Goal: Information Seeking & Learning: Learn about a topic

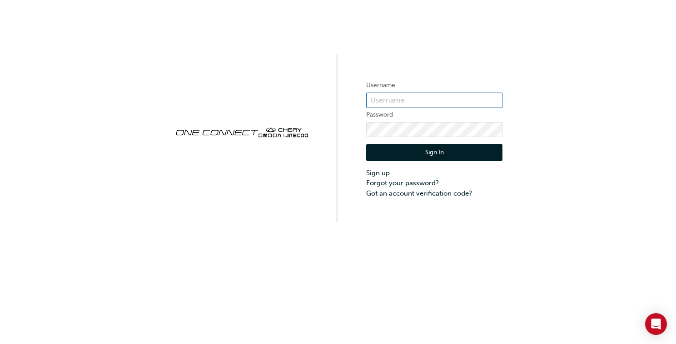
click at [385, 99] on input "text" at bounding box center [434, 100] width 136 height 15
type input "ONE00522"
click at [438, 152] on button "Sign In" at bounding box center [434, 152] width 136 height 17
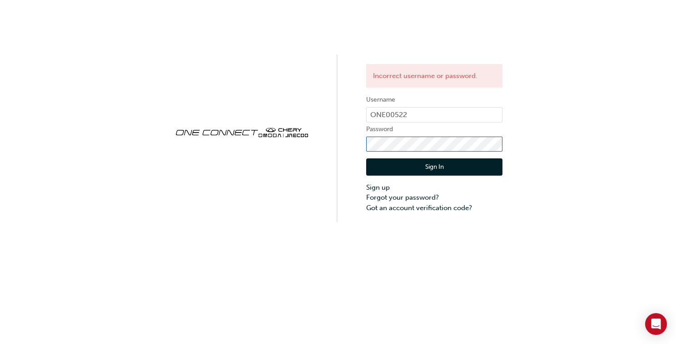
click at [342, 156] on div "Incorrect username or password. Username ONE00522 Password Sign In Sign up Forg…" at bounding box center [338, 111] width 676 height 222
click at [335, 145] on div "Incorrect username or password. Username ONE00522 Password Sign In Sign up Forg…" at bounding box center [338, 111] width 676 height 222
click at [440, 168] on button "Sign In" at bounding box center [434, 166] width 136 height 17
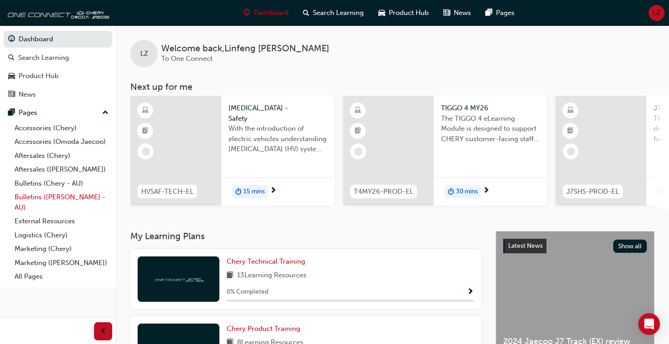
click at [55, 200] on link "Bulletins ([PERSON_NAME] - AU)" at bounding box center [61, 202] width 101 height 24
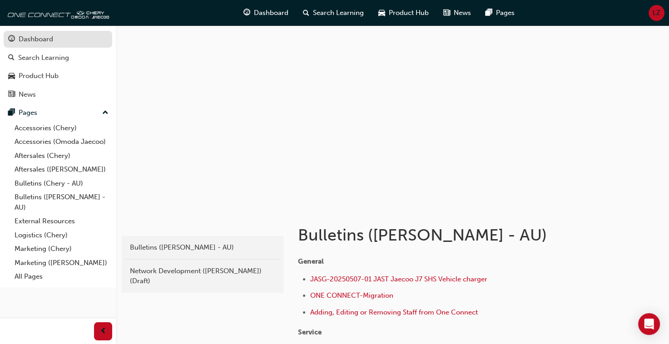
click at [47, 40] on div "Dashboard" at bounding box center [36, 39] width 35 height 10
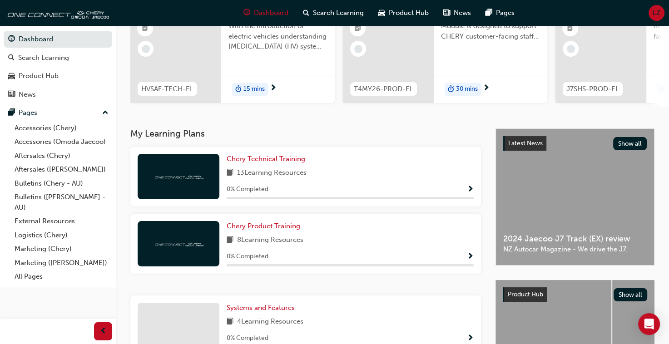
scroll to position [136, 0]
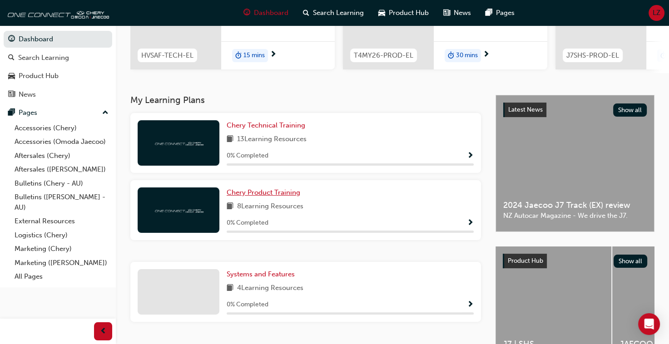
click at [276, 197] on span "Chery Product Training" at bounding box center [264, 192] width 74 height 8
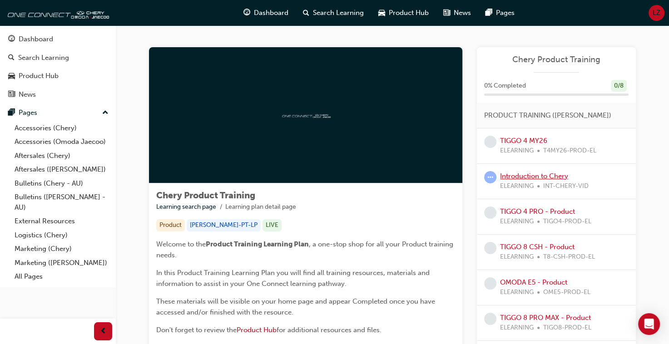
click at [533, 175] on link "Introduction to Chery" at bounding box center [534, 176] width 68 height 8
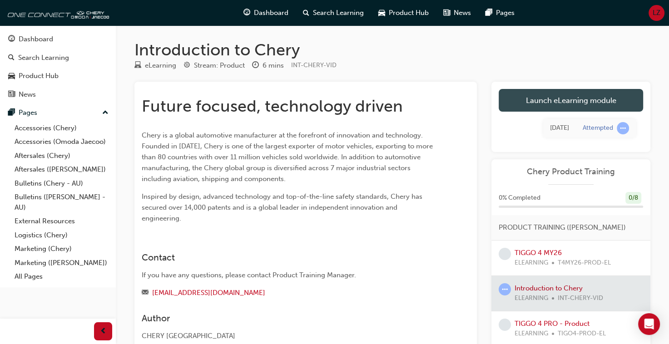
click at [572, 103] on link "Launch eLearning module" at bounding box center [570, 100] width 144 height 23
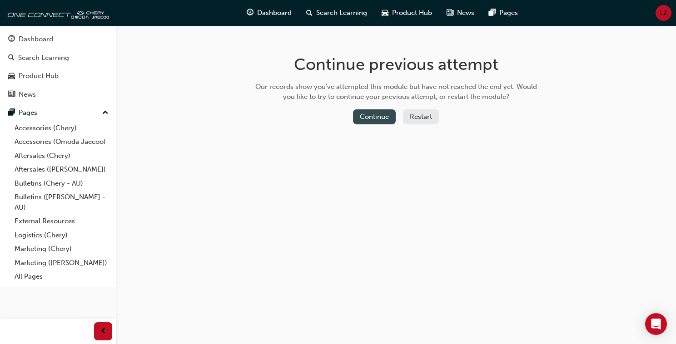
click at [376, 117] on button "Continue" at bounding box center [374, 116] width 43 height 15
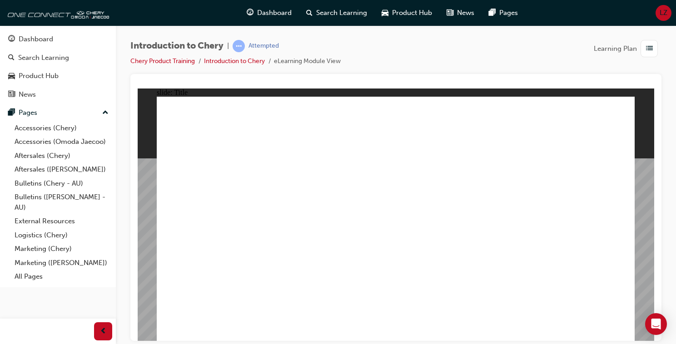
click at [550, 57] on div "Introduction to Chery | Attempted Chery Product Training Introduction to Chery …" at bounding box center [395, 57] width 531 height 34
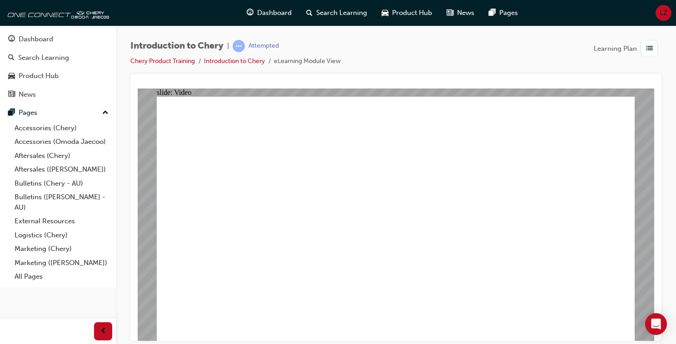
type input "0"
click at [651, 43] on span "list-icon" at bounding box center [649, 48] width 7 height 11
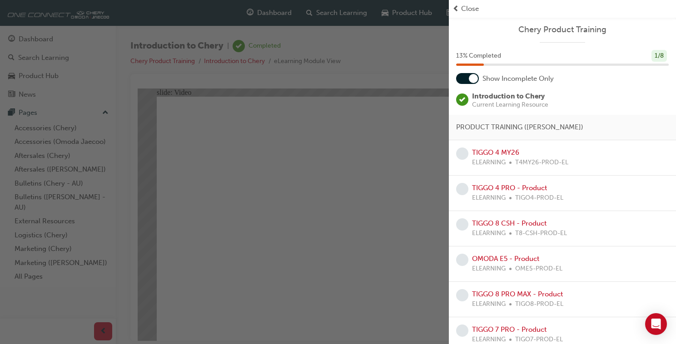
click at [416, 52] on div "button" at bounding box center [224, 172] width 449 height 344
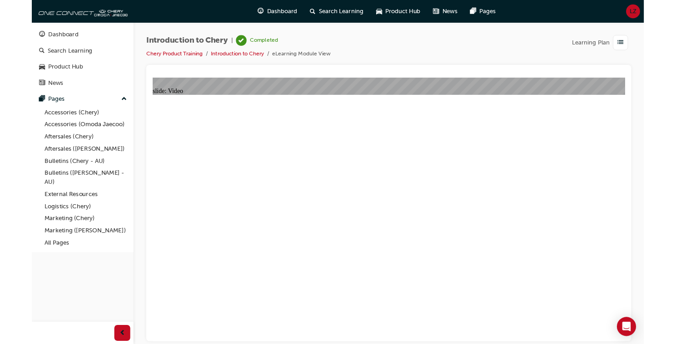
type input "311"
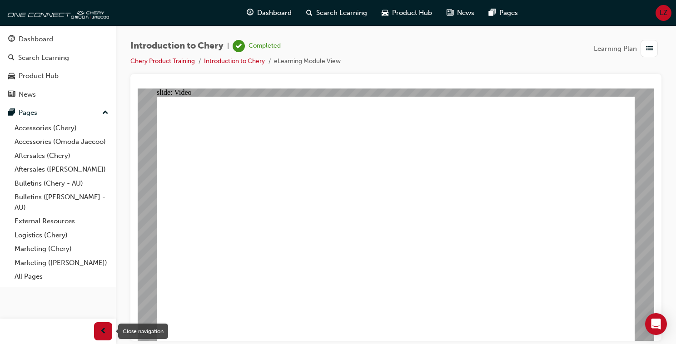
click at [101, 334] on span "prev-icon" at bounding box center [103, 331] width 7 height 11
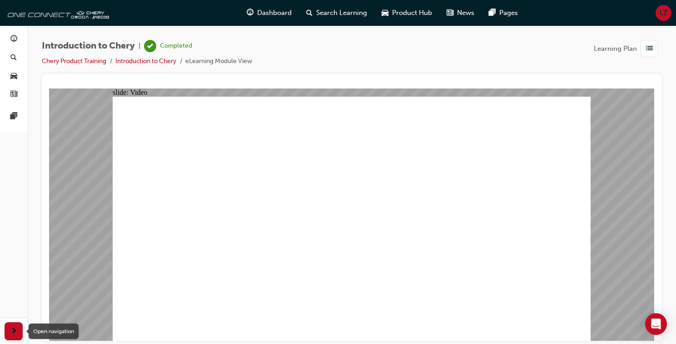
click at [10, 330] on div "button" at bounding box center [14, 331] width 18 height 18
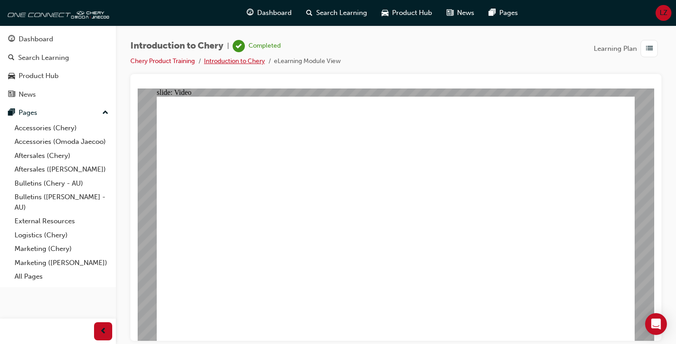
click at [244, 59] on link "Introduction to Chery" at bounding box center [234, 61] width 61 height 8
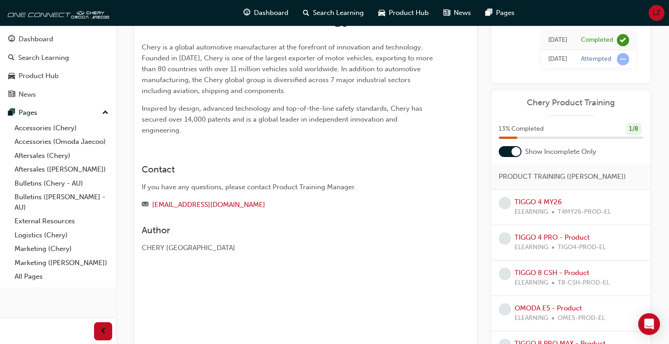
scroll to position [91, 0]
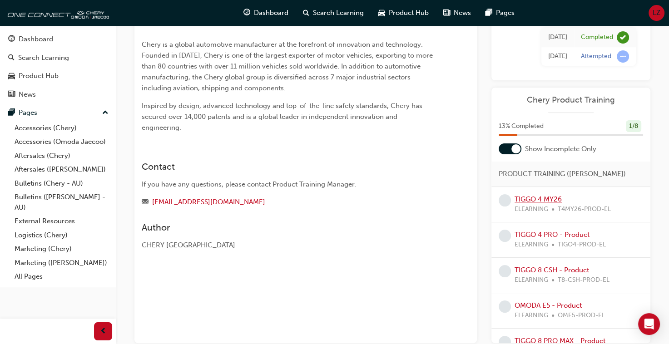
click at [543, 196] on link "TIGGO 4 MY26" at bounding box center [537, 199] width 47 height 8
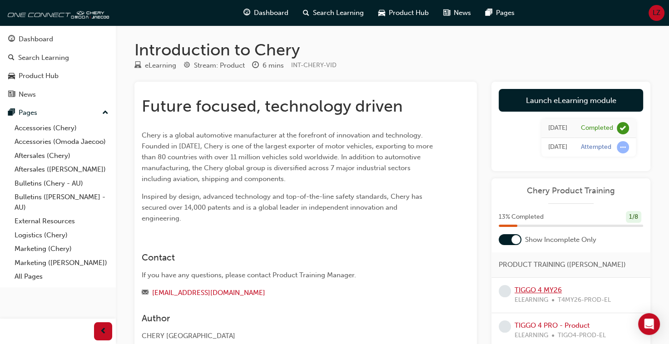
scroll to position [91, 0]
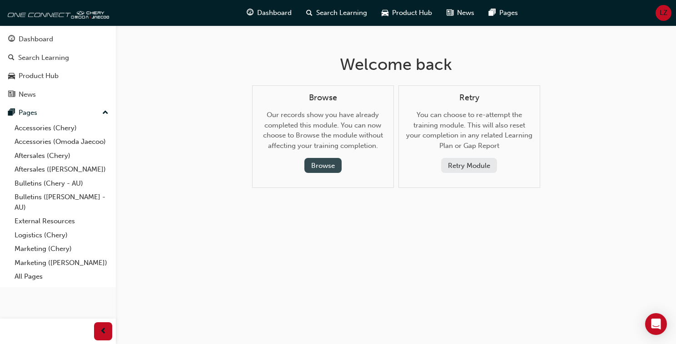
click at [321, 168] on button "Browse" at bounding box center [322, 165] width 37 height 15
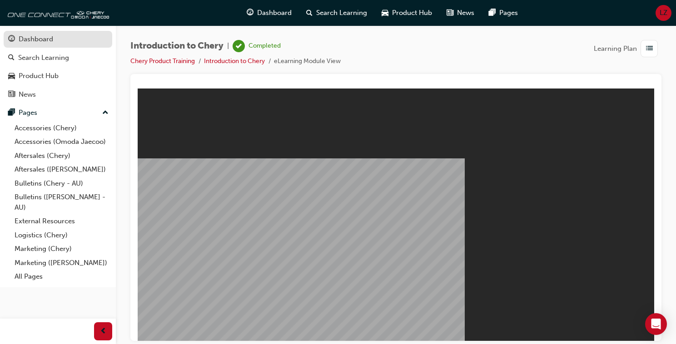
click at [44, 44] on div "Dashboard" at bounding box center [57, 39] width 99 height 11
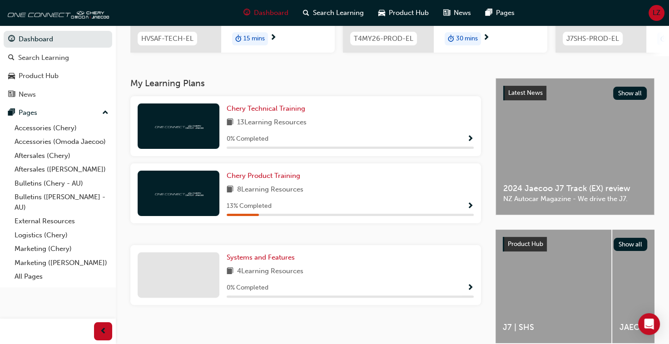
scroll to position [152, 0]
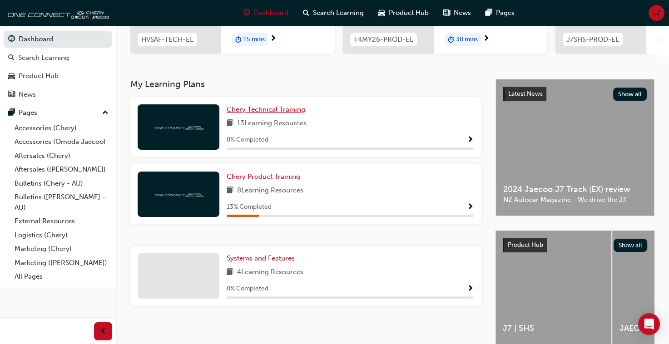
click at [276, 111] on span "Chery Technical Training" at bounding box center [266, 109] width 79 height 8
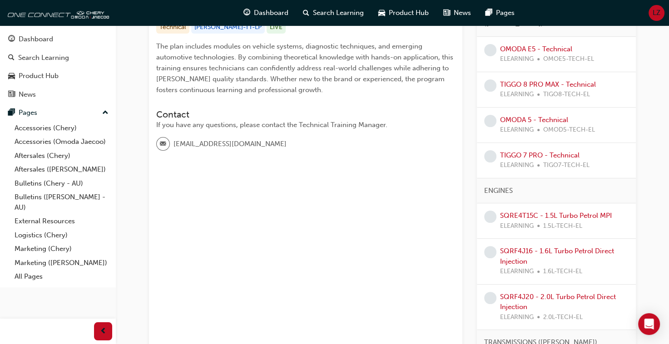
scroll to position [16, 0]
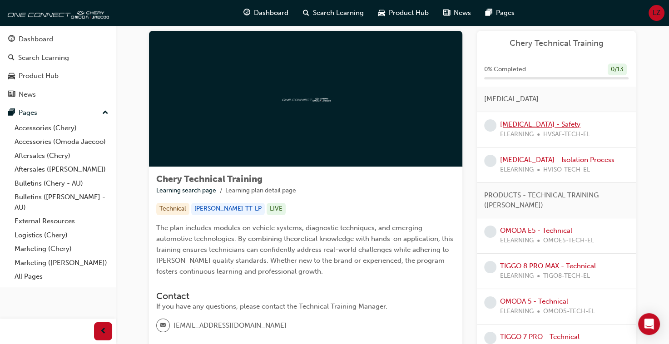
click at [545, 123] on link "[MEDICAL_DATA] - Safety" at bounding box center [540, 124] width 80 height 8
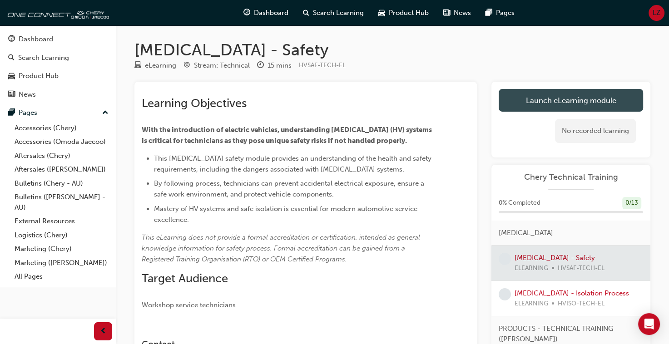
click at [578, 104] on link "Launch eLearning module" at bounding box center [570, 100] width 144 height 23
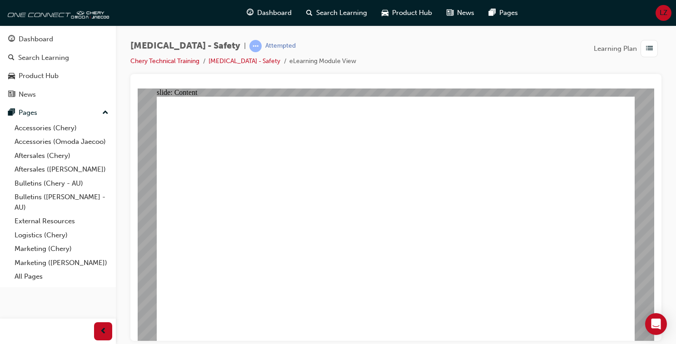
drag, startPoint x: 295, startPoint y: 147, endPoint x: 305, endPoint y: 146, distance: 10.0
drag, startPoint x: 297, startPoint y: 147, endPoint x: 313, endPoint y: 147, distance: 15.9
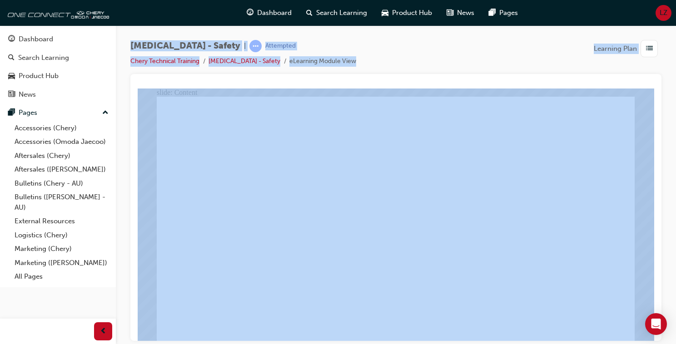
click at [668, 220] on div "[MEDICAL_DATA] - Safety | Attempted Chery Technical Training [MEDICAL_DATA] - S…" at bounding box center [396, 173] width 560 height 296
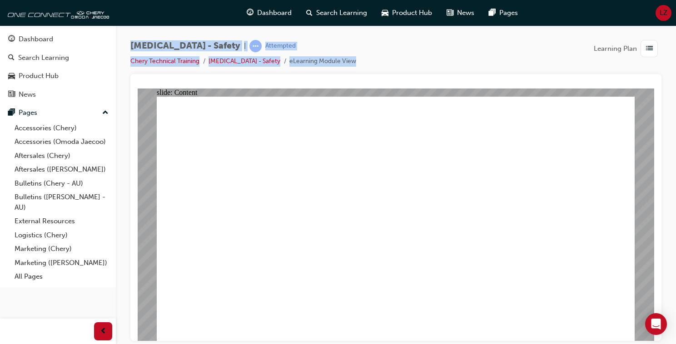
click at [530, 63] on div "[MEDICAL_DATA] - Safety | Attempted Chery Technical Training [MEDICAL_DATA] - S…" at bounding box center [395, 57] width 531 height 34
click at [496, 50] on div "[MEDICAL_DATA] - Safety | Attempted Chery Technical Training [MEDICAL_DATA] - S…" at bounding box center [395, 57] width 531 height 34
